Goal: Navigation & Orientation: Find specific page/section

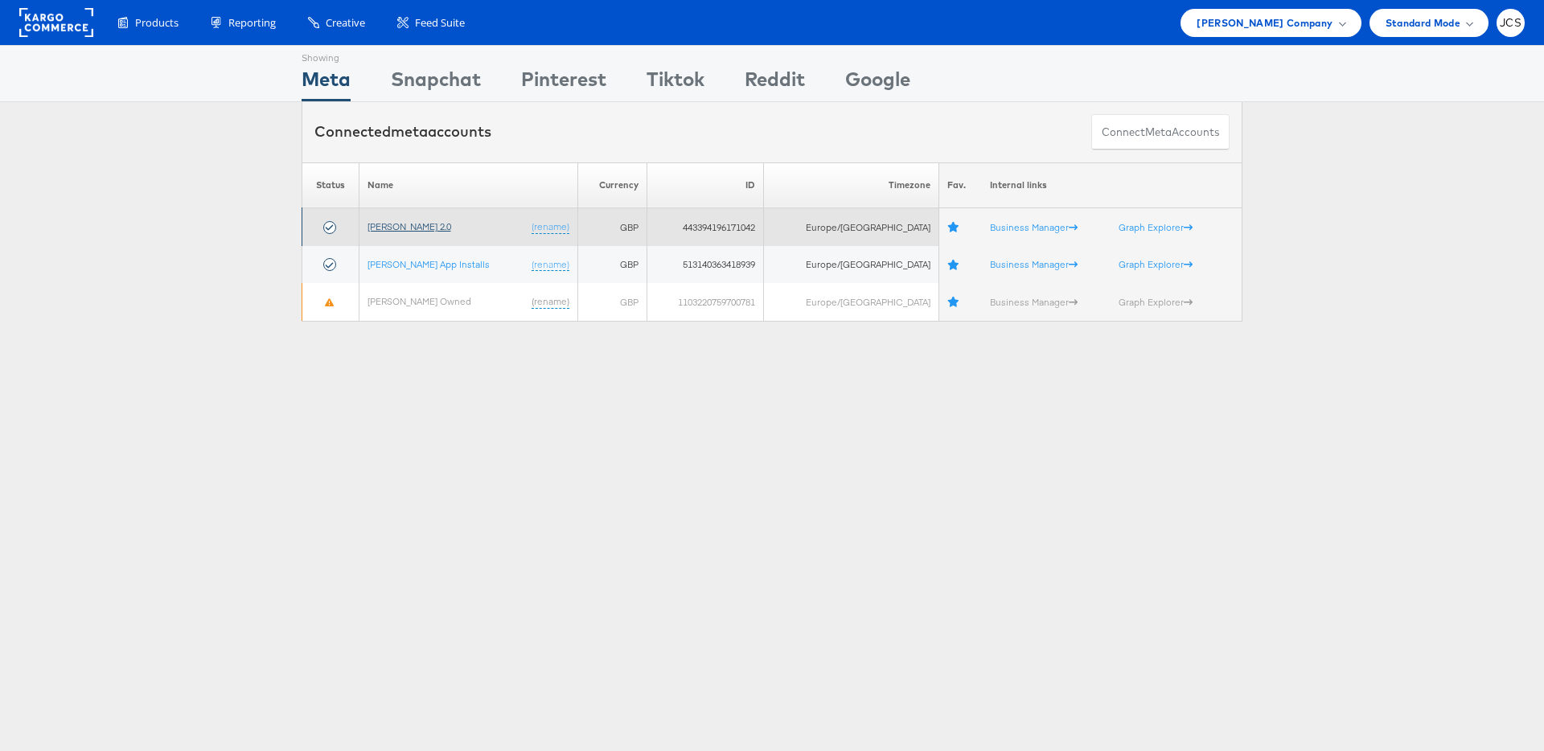
click at [393, 231] on link "[PERSON_NAME] 2.0" at bounding box center [410, 226] width 84 height 12
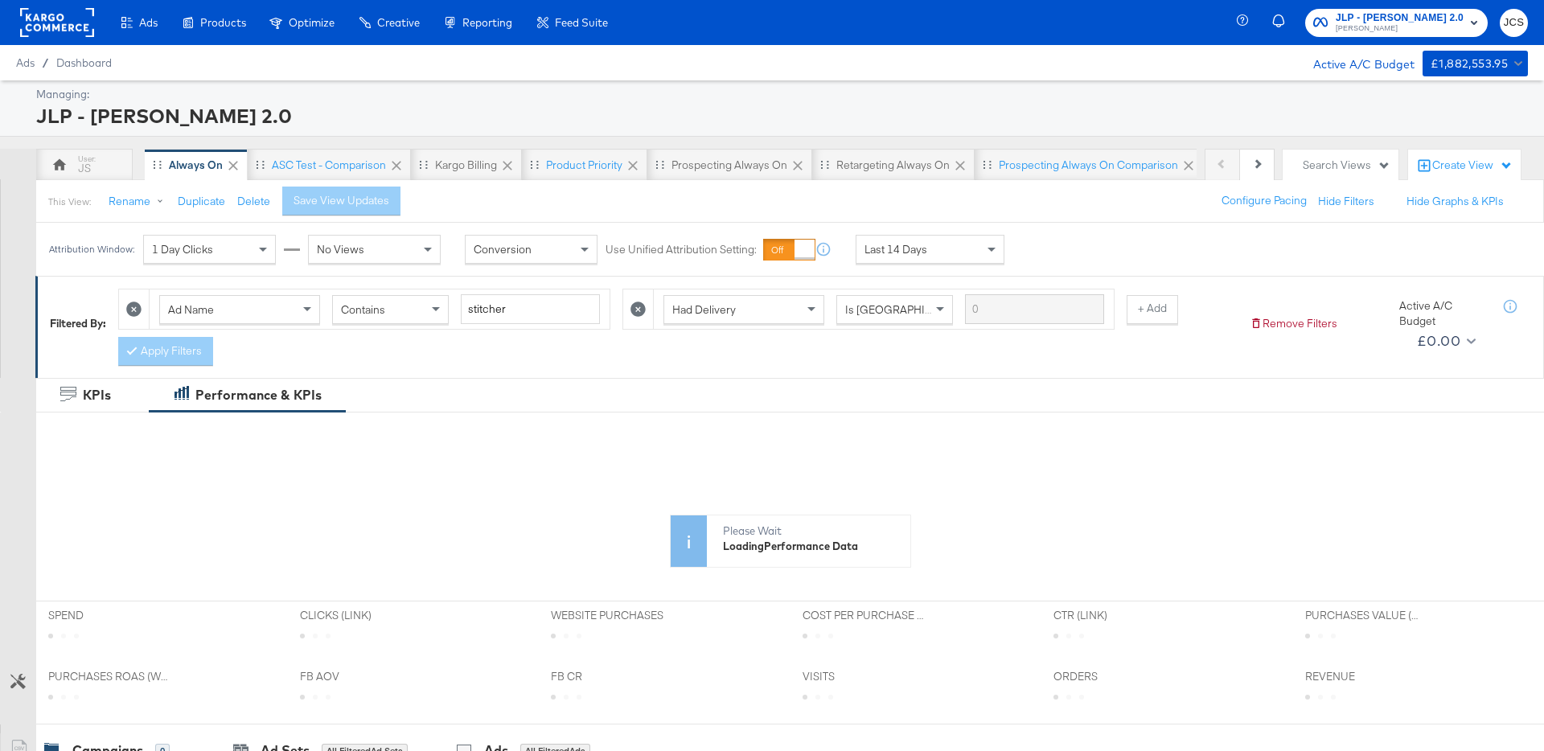
click at [55, 10] on rect at bounding box center [57, 22] width 74 height 29
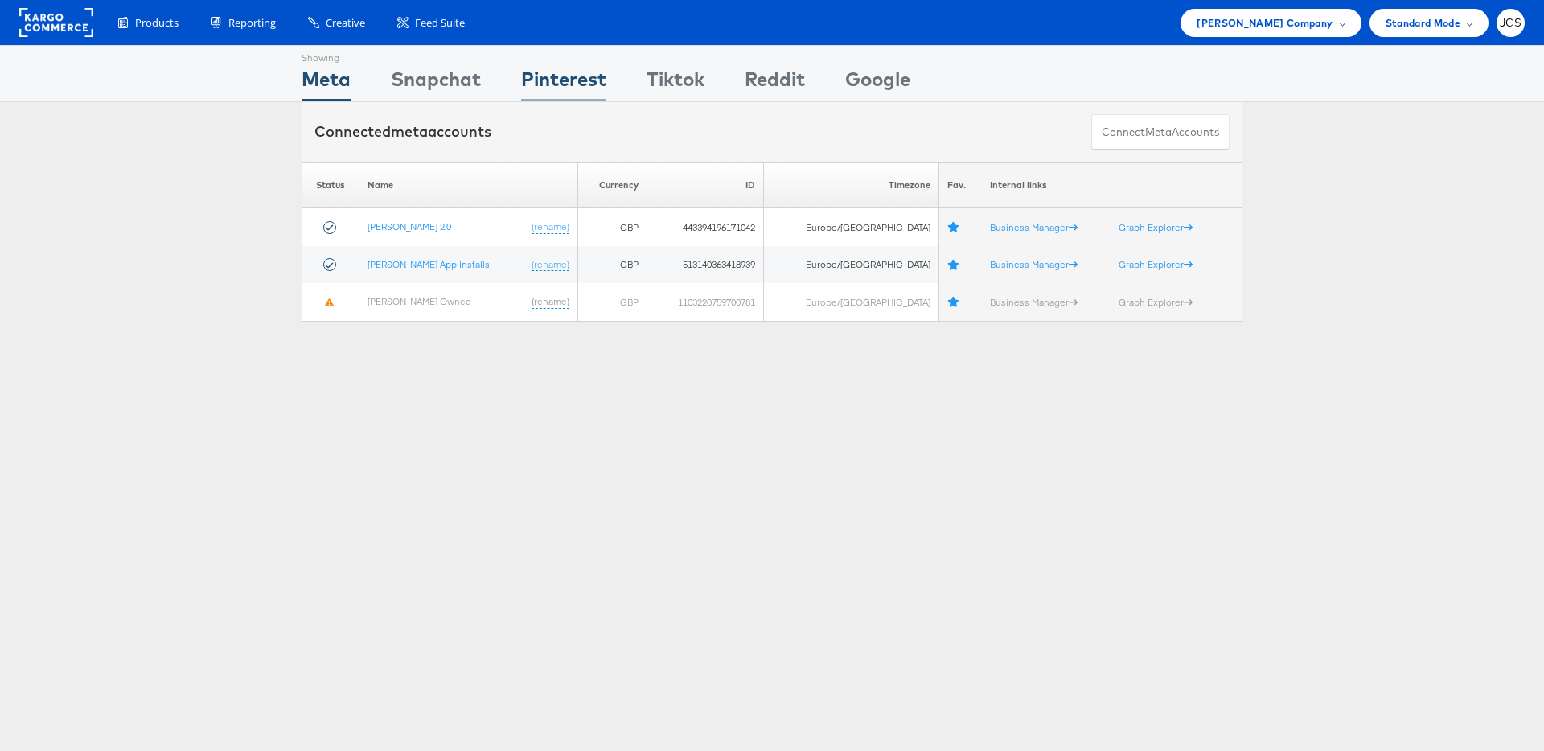
click at [590, 79] on div "Pinterest" at bounding box center [563, 83] width 85 height 36
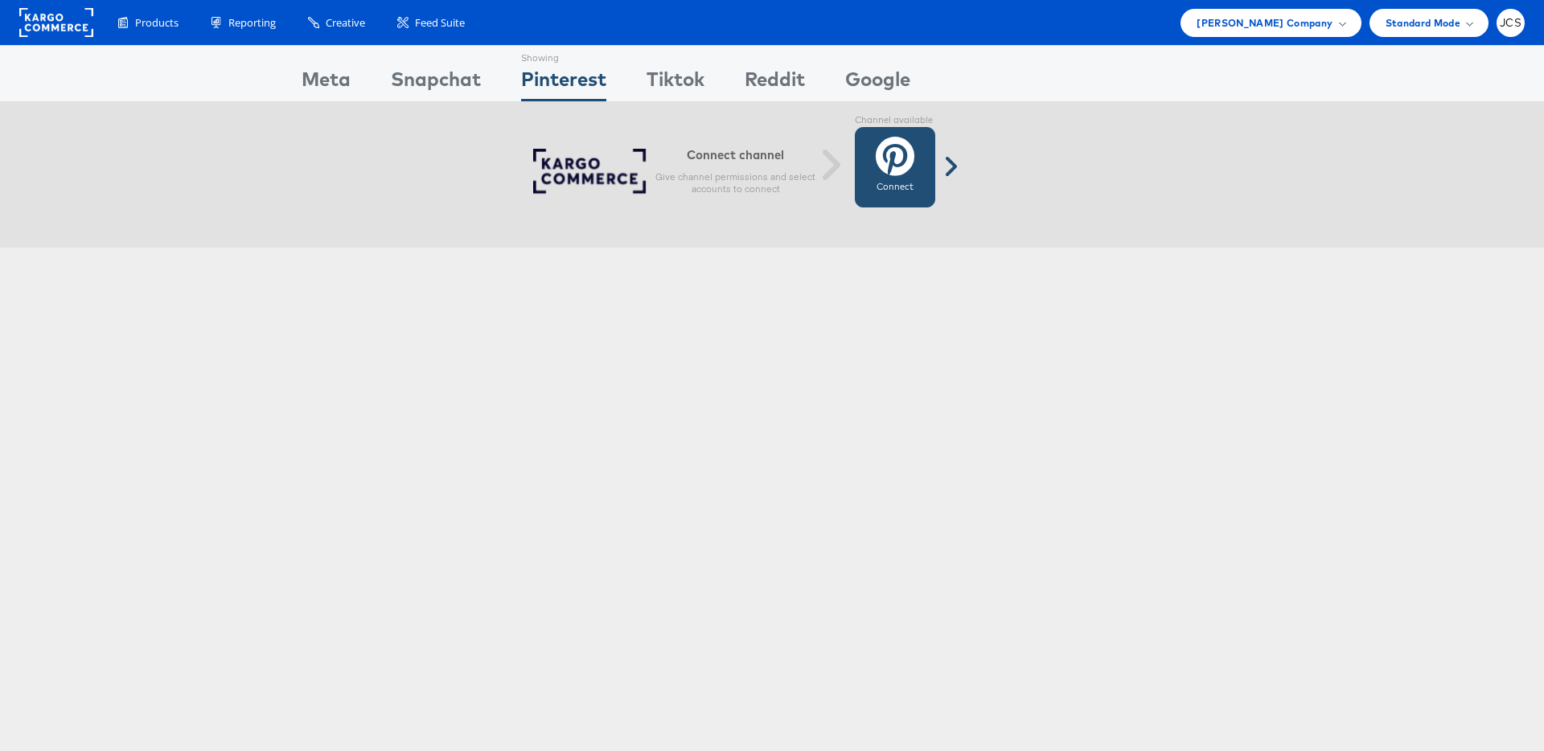
click at [908, 165] on icon at bounding box center [895, 156] width 39 height 40
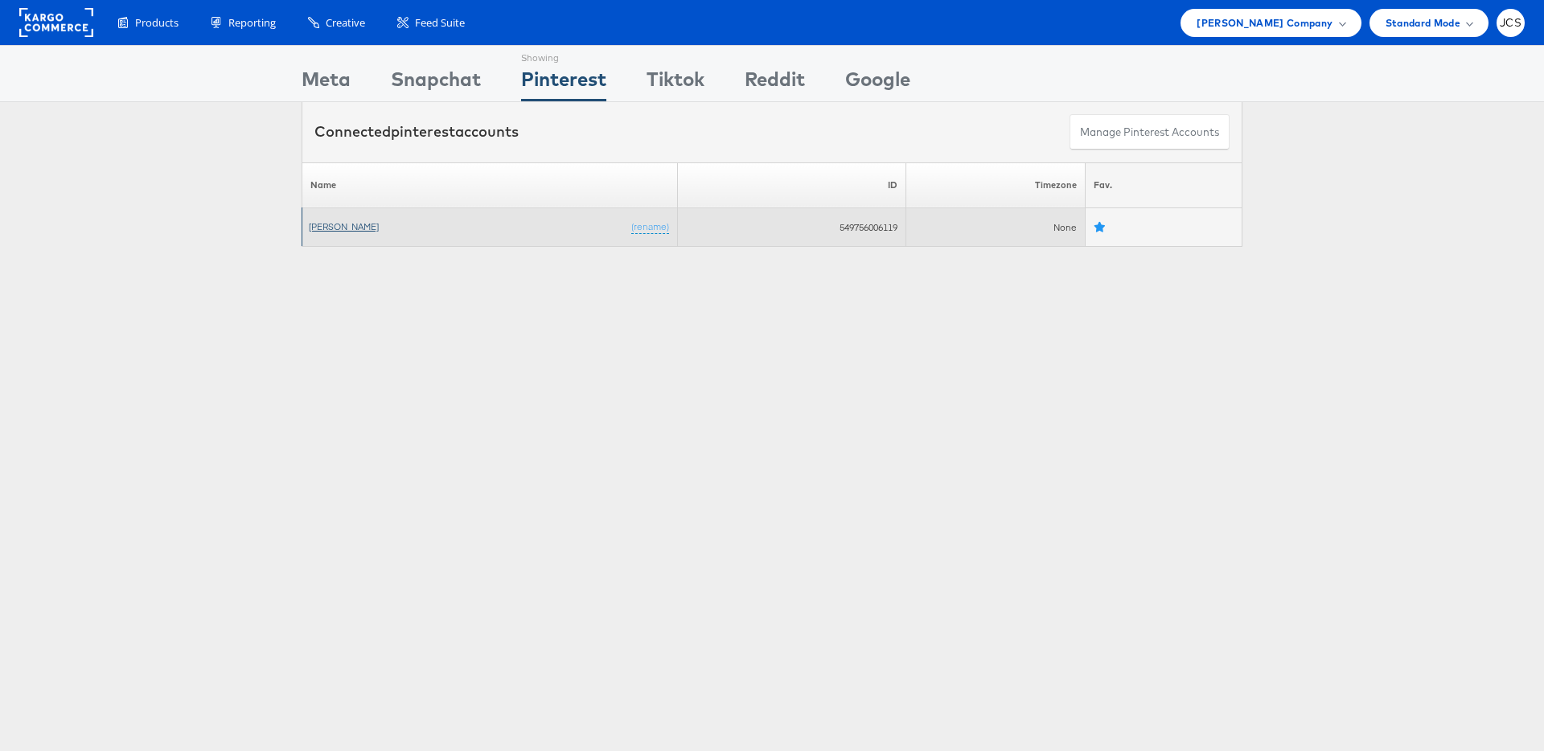
click at [342, 227] on link "[PERSON_NAME]" at bounding box center [344, 226] width 70 height 12
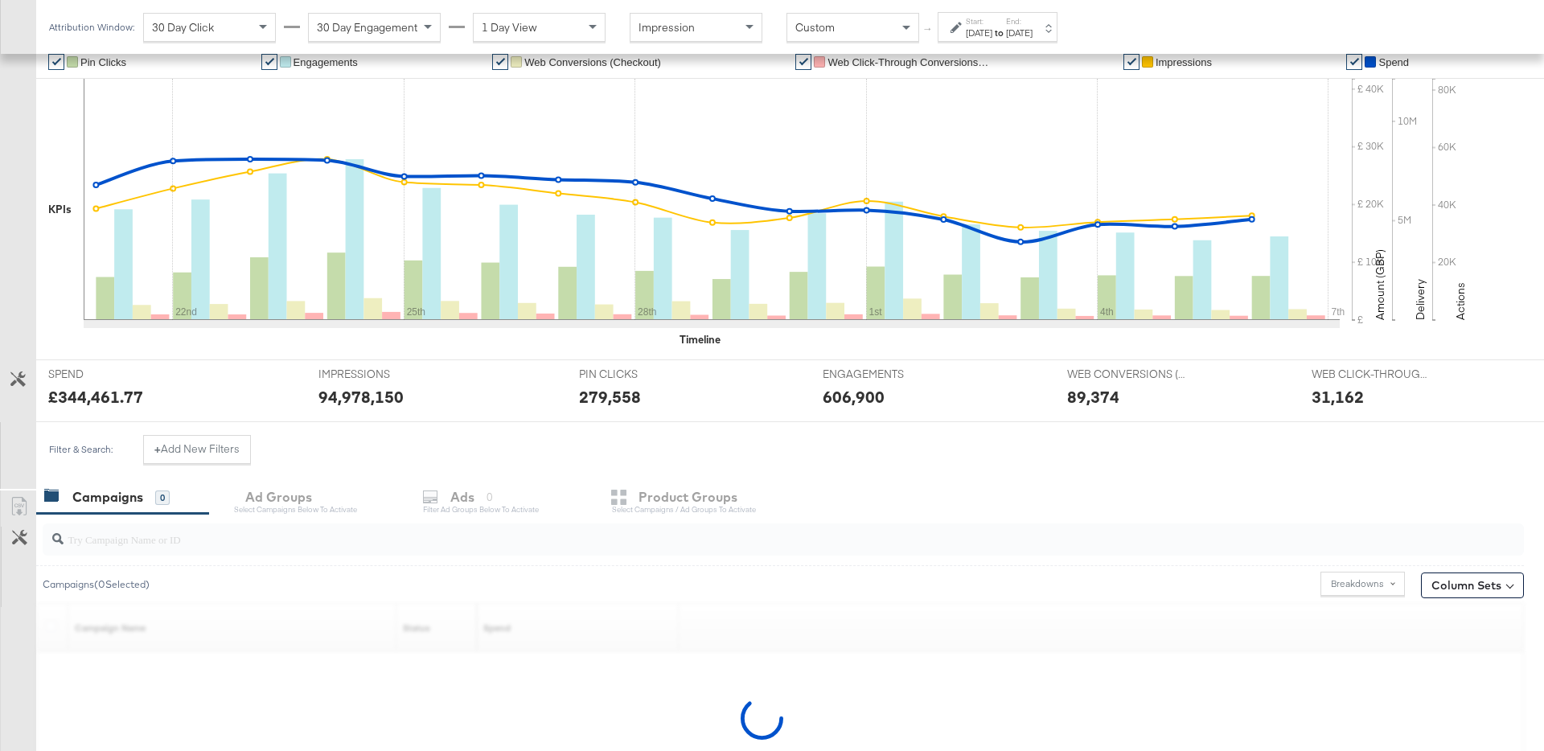
scroll to position [380, 0]
